Goal: Task Accomplishment & Management: Manage account settings

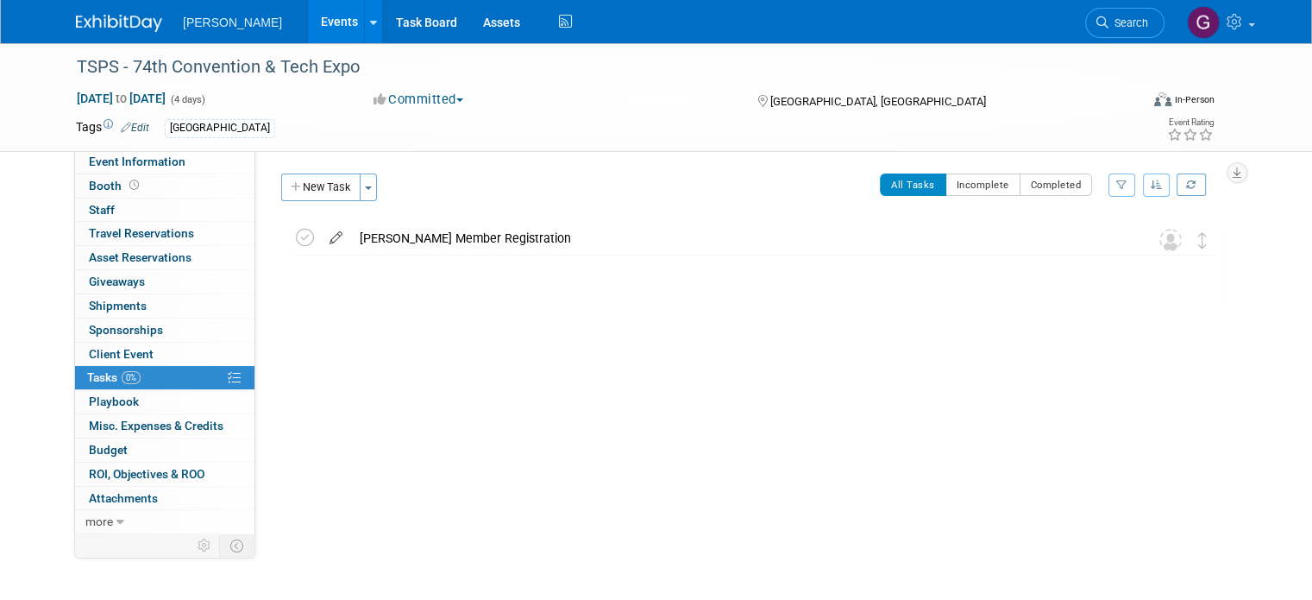
click at [322, 235] on icon at bounding box center [336, 234] width 30 height 22
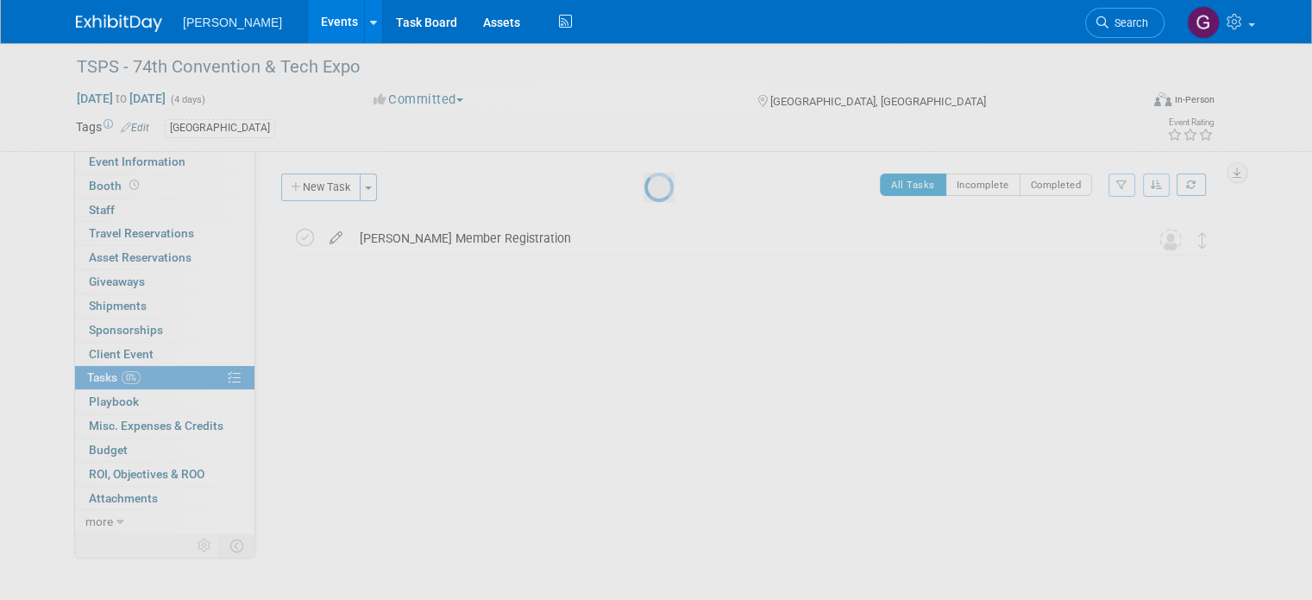
select select "8"
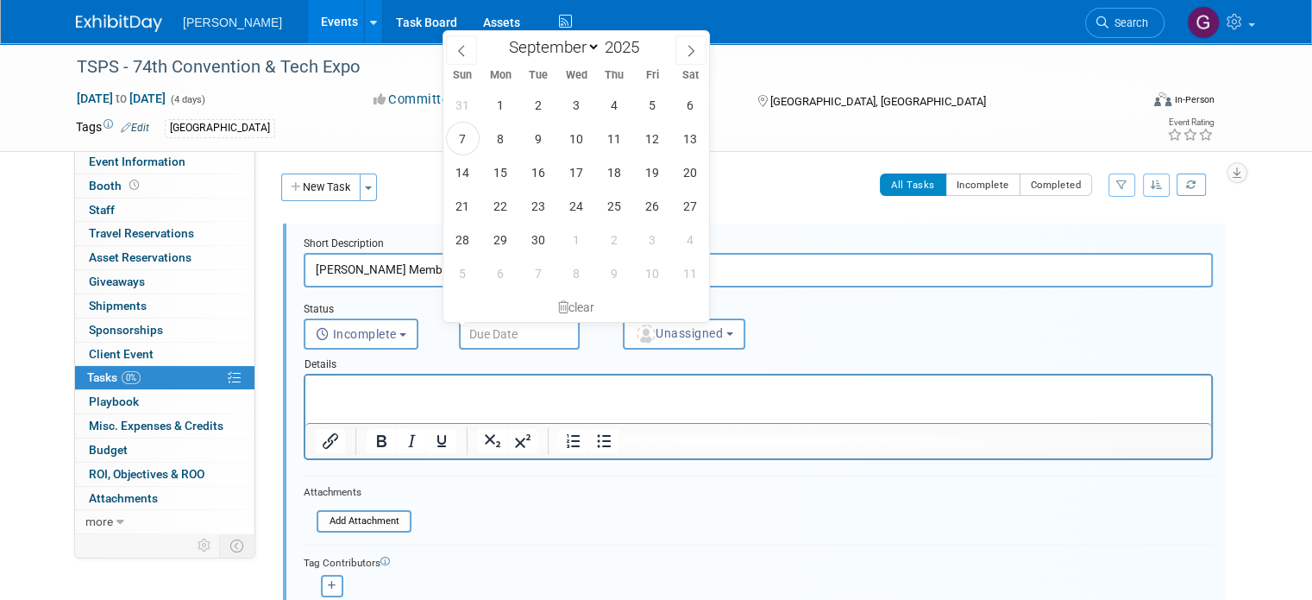
click at [493, 332] on input "text" at bounding box center [519, 333] width 121 height 31
click at [579, 137] on span "10" at bounding box center [577, 139] width 34 height 34
type input "[DATE]"
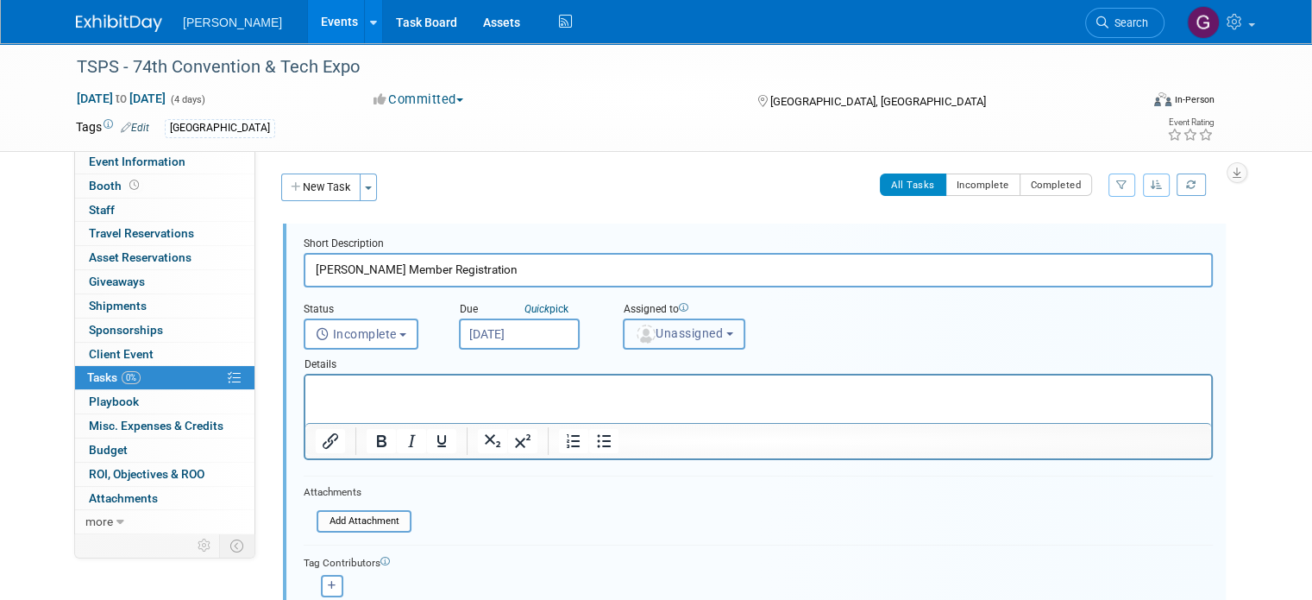
click at [659, 326] on span "Unassigned" at bounding box center [679, 333] width 88 height 14
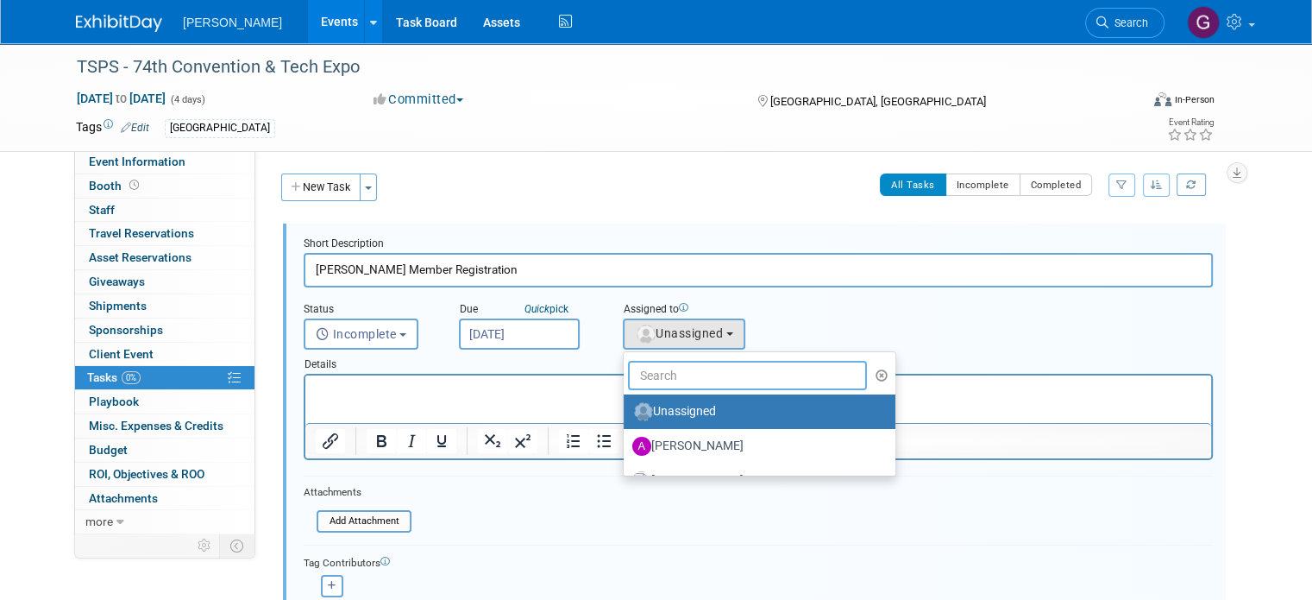
click at [669, 378] on input "text" at bounding box center [747, 375] width 239 height 29
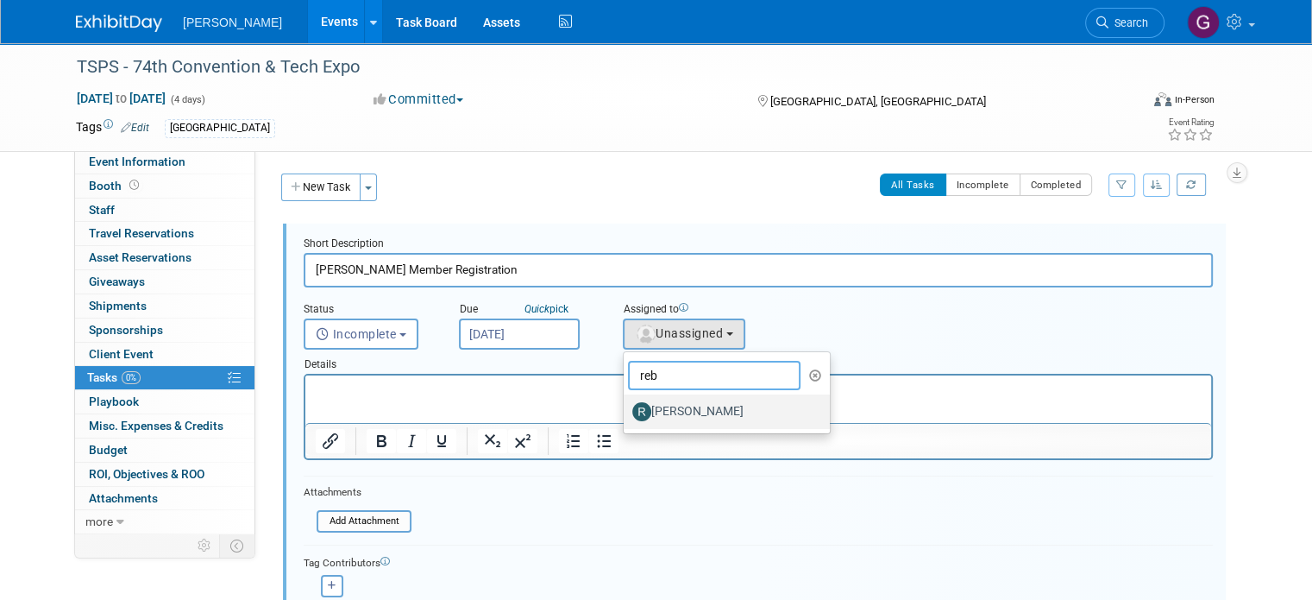
type input "reb"
click at [660, 402] on label "[PERSON_NAME]" at bounding box center [722, 412] width 180 height 28
click at [626, 404] on input "[PERSON_NAME]" at bounding box center [620, 409] width 11 height 11
select select "844a177d-a181-44ff-a72a-5731d68e4351"
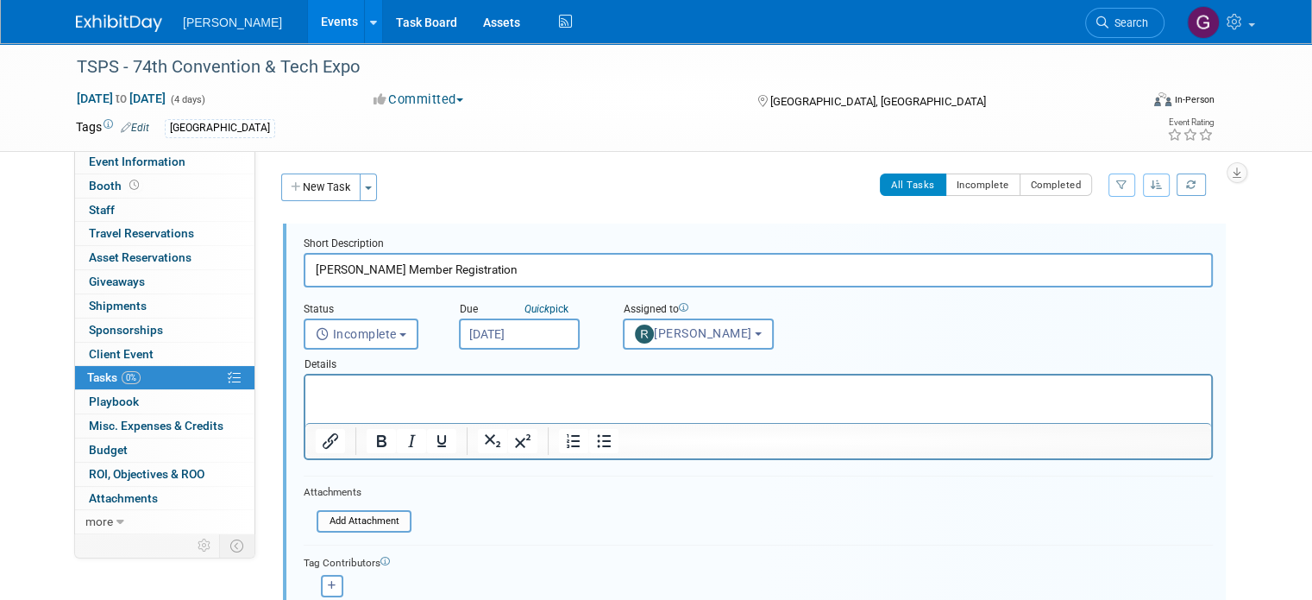
click at [644, 398] on p "Rich Text Area. Press ALT-0 for help." at bounding box center [759, 390] width 886 height 16
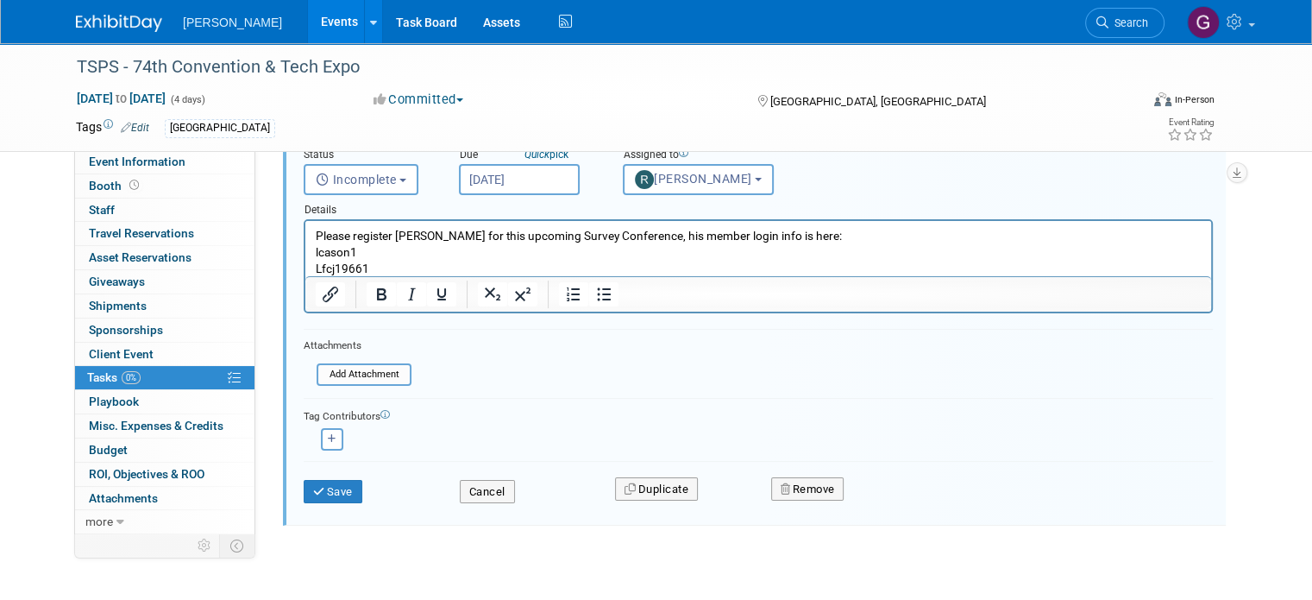
scroll to position [163, 0]
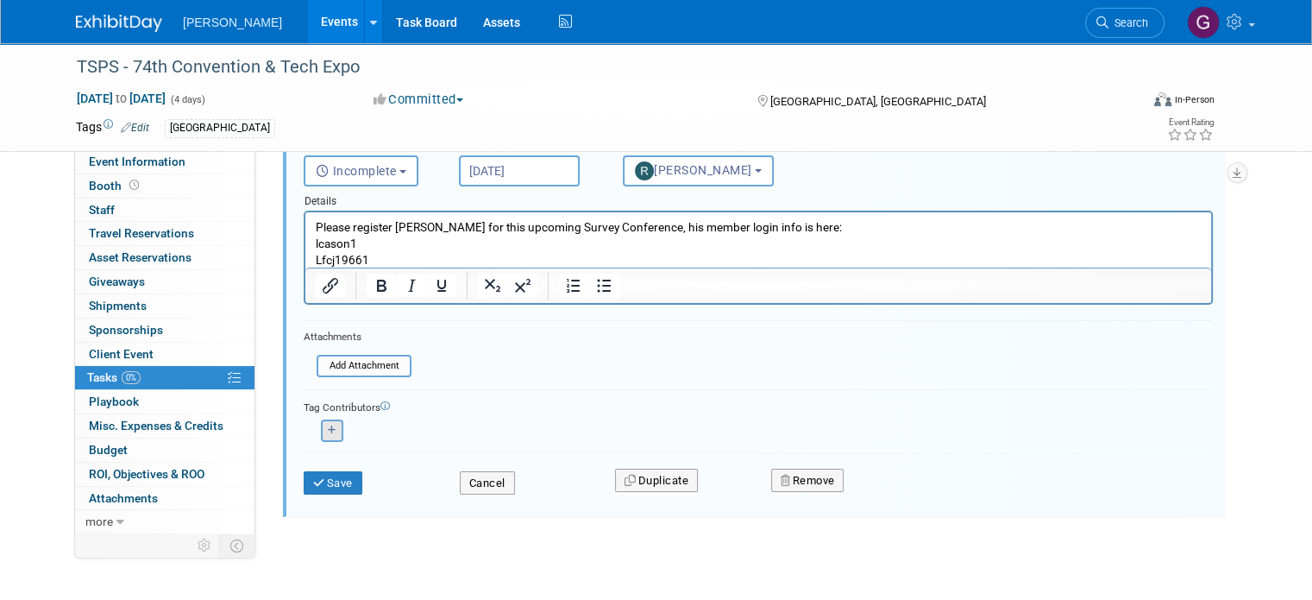
click at [321, 427] on button "button" at bounding box center [332, 430] width 22 height 22
select select
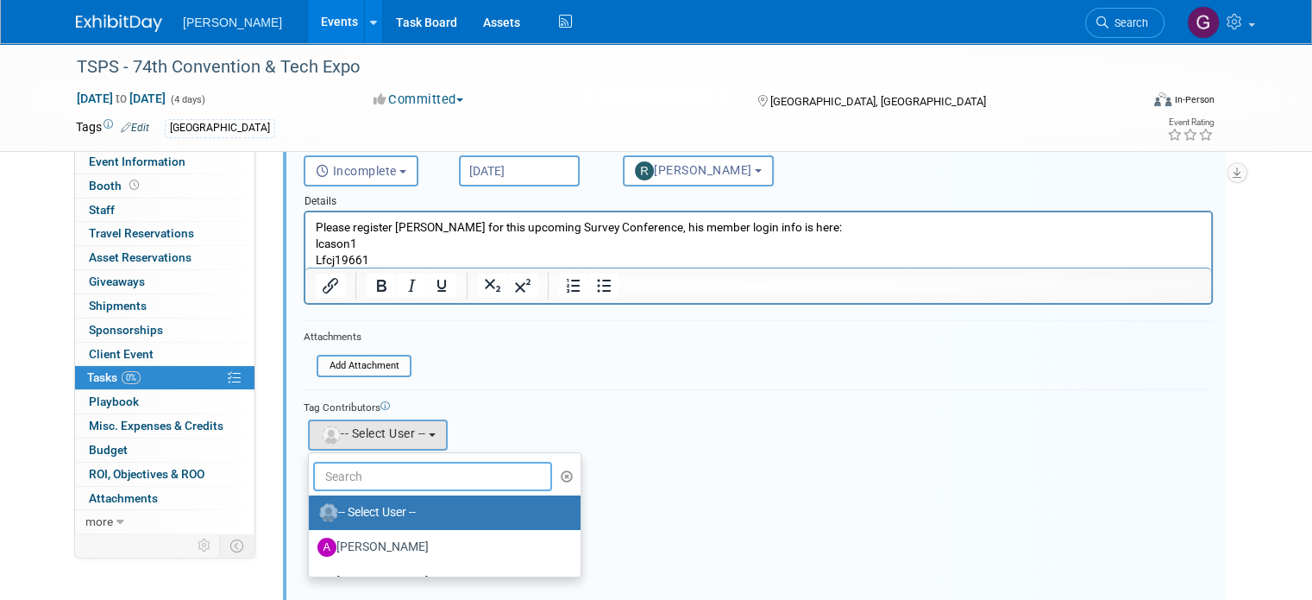
click at [336, 472] on input "text" at bounding box center [432, 475] width 239 height 29
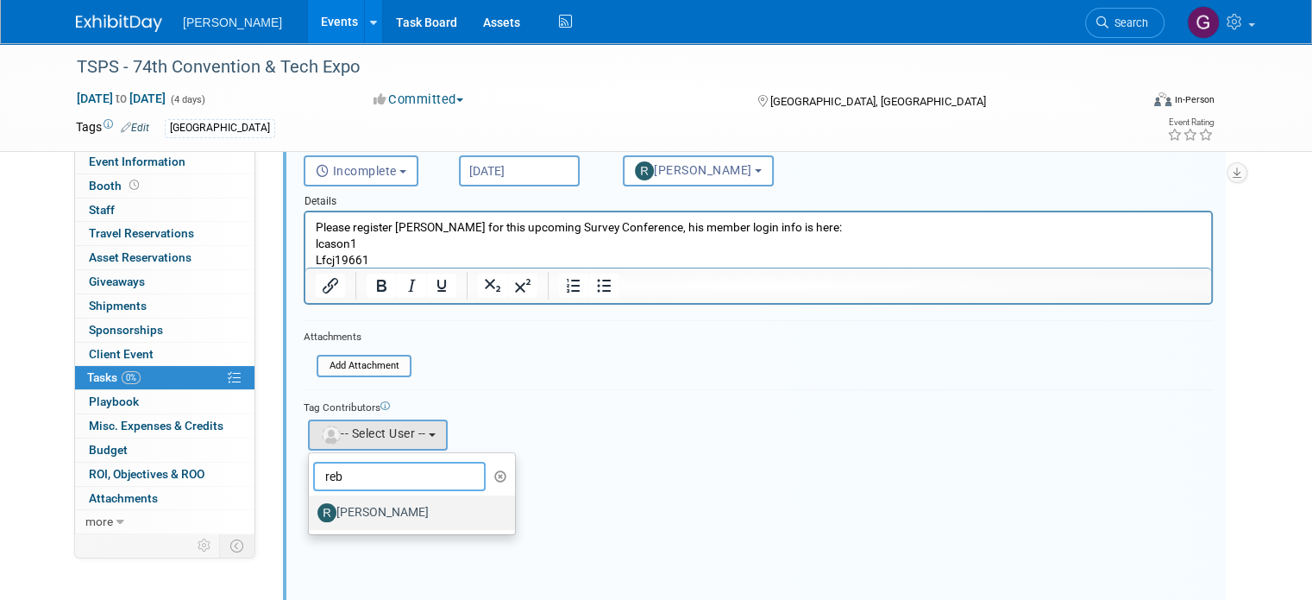
type input "reb"
click at [338, 499] on label "[PERSON_NAME]" at bounding box center [407, 513] width 180 height 28
click at [311, 505] on input "[PERSON_NAME]" at bounding box center [305, 510] width 11 height 11
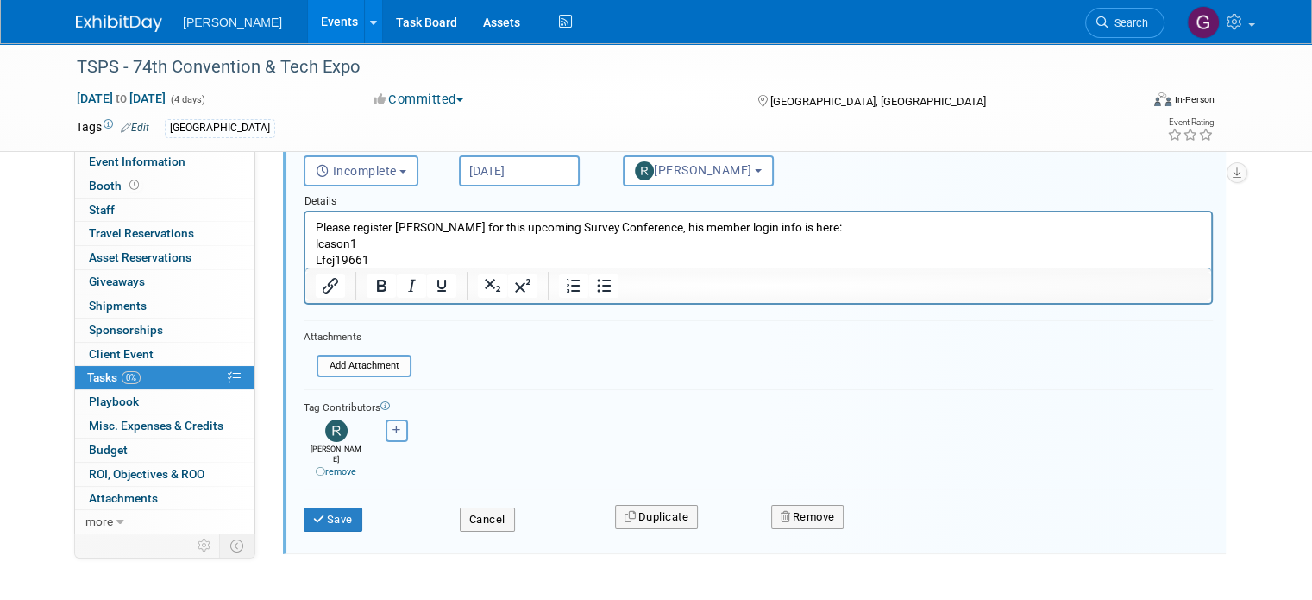
click at [386, 433] on button "button" at bounding box center [397, 430] width 22 height 22
select select
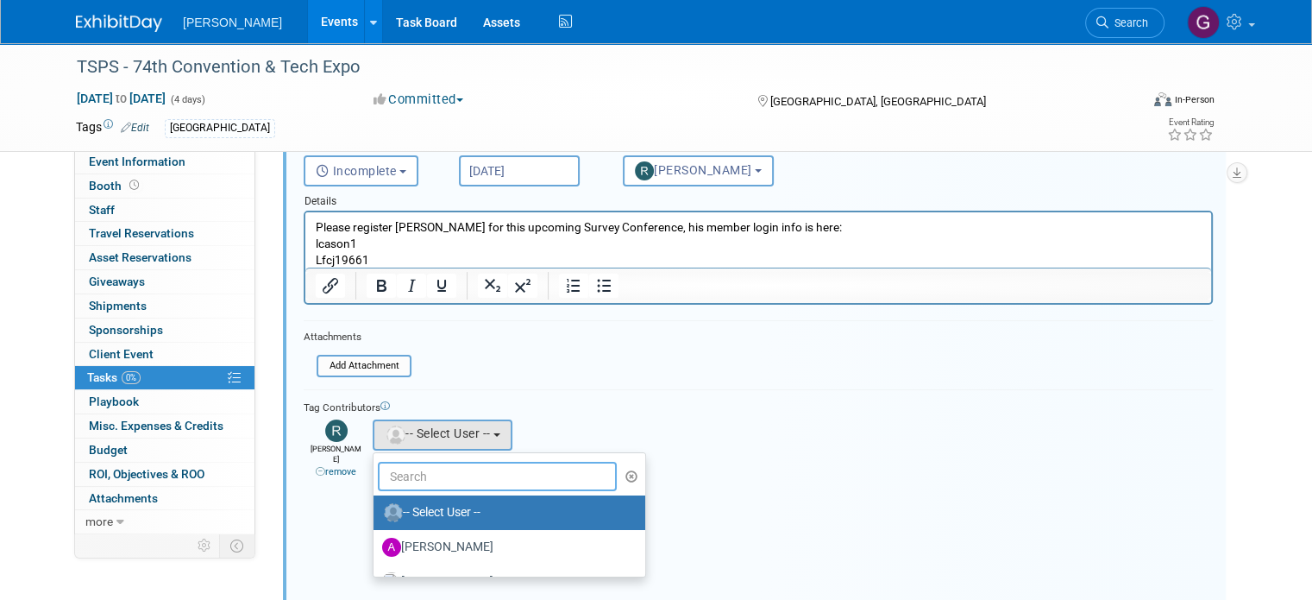
click at [383, 464] on input "text" at bounding box center [497, 475] width 239 height 29
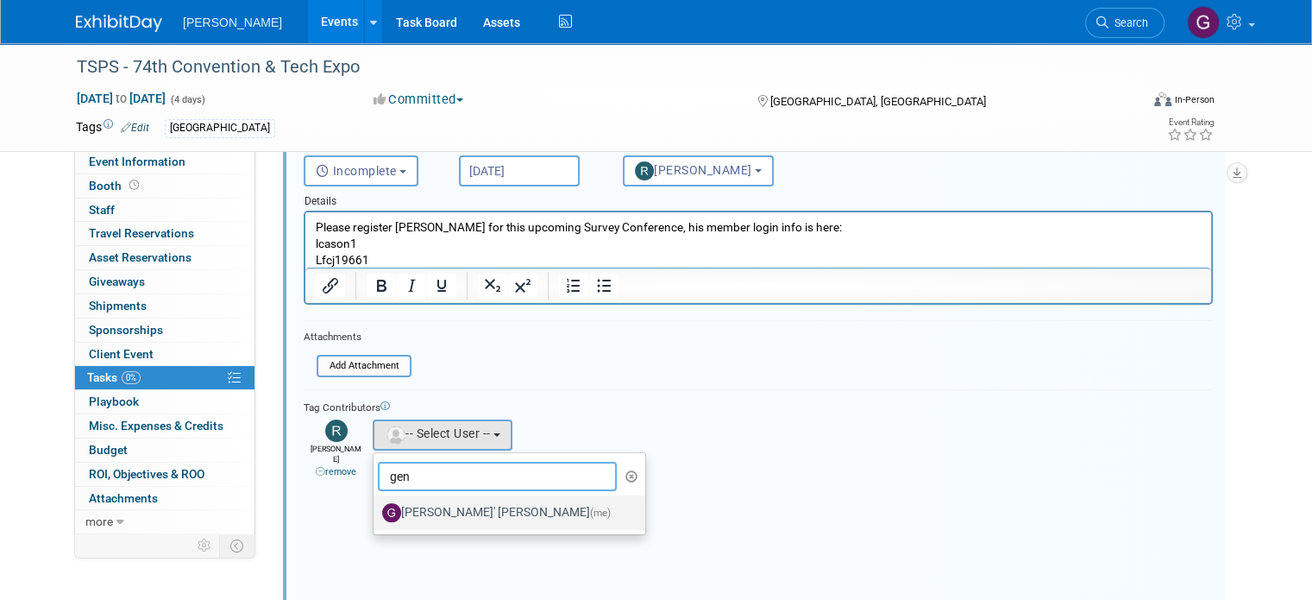
type input "gen"
click at [390, 503] on label "[PERSON_NAME]' [PERSON_NAME] (me)" at bounding box center [505, 513] width 246 height 28
click at [376, 505] on input "[PERSON_NAME]' [PERSON_NAME] (me)" at bounding box center [370, 510] width 11 height 11
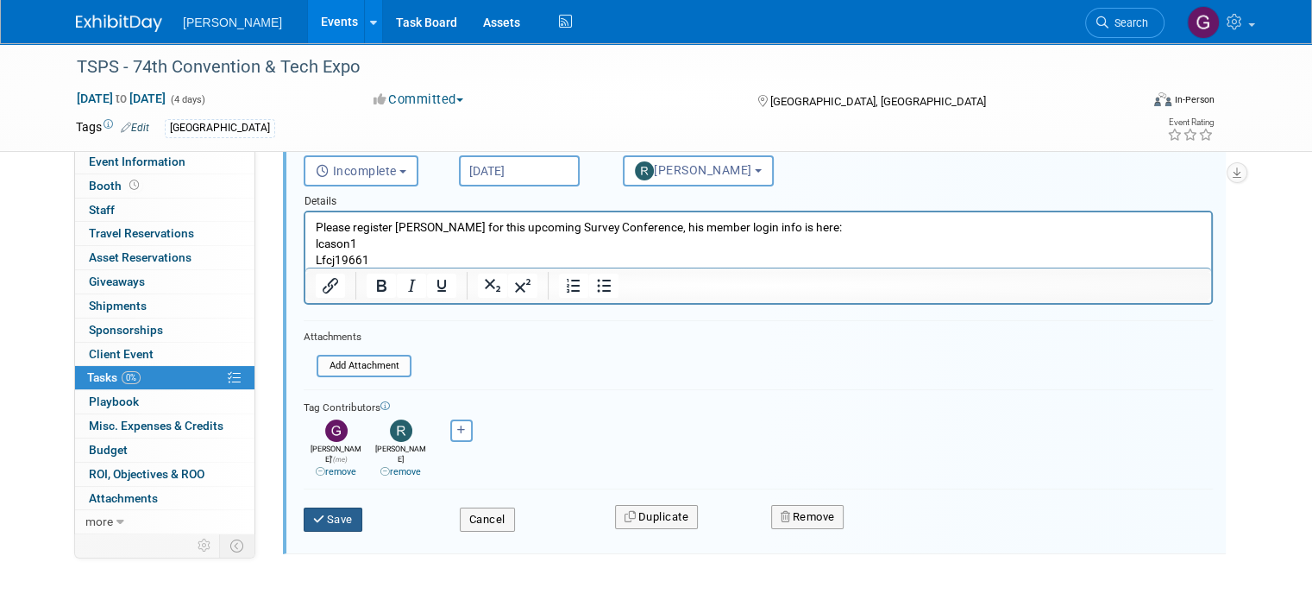
click at [326, 507] on button "Save" at bounding box center [333, 519] width 59 height 24
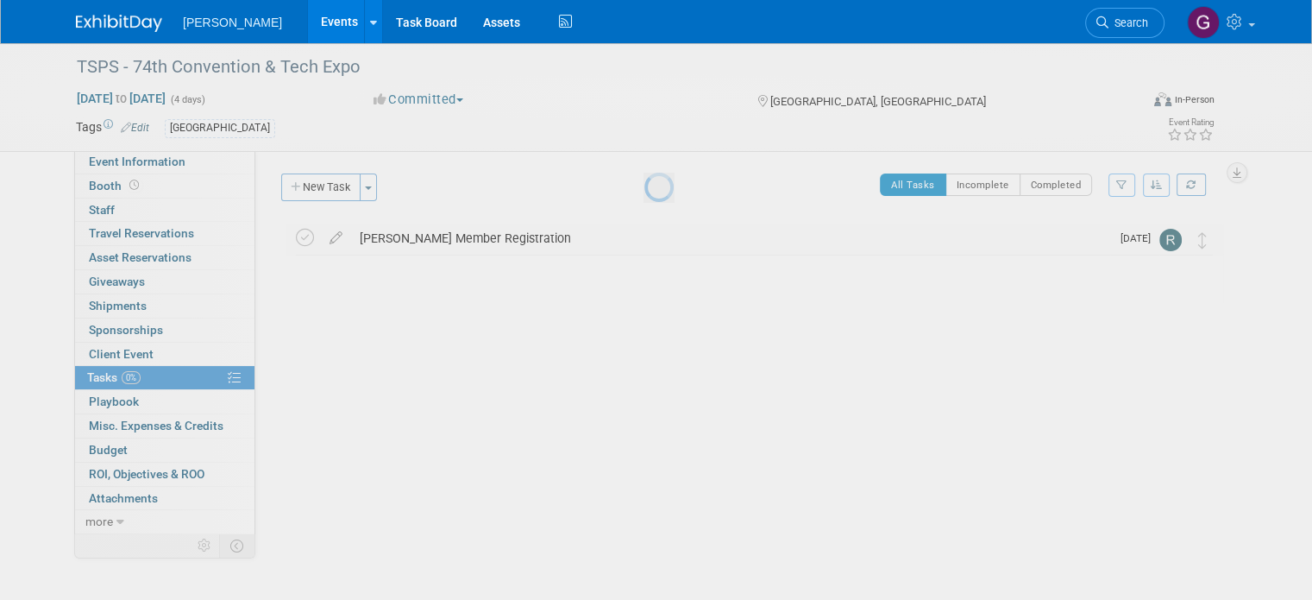
scroll to position [0, 0]
